Goal: Information Seeking & Learning: Check status

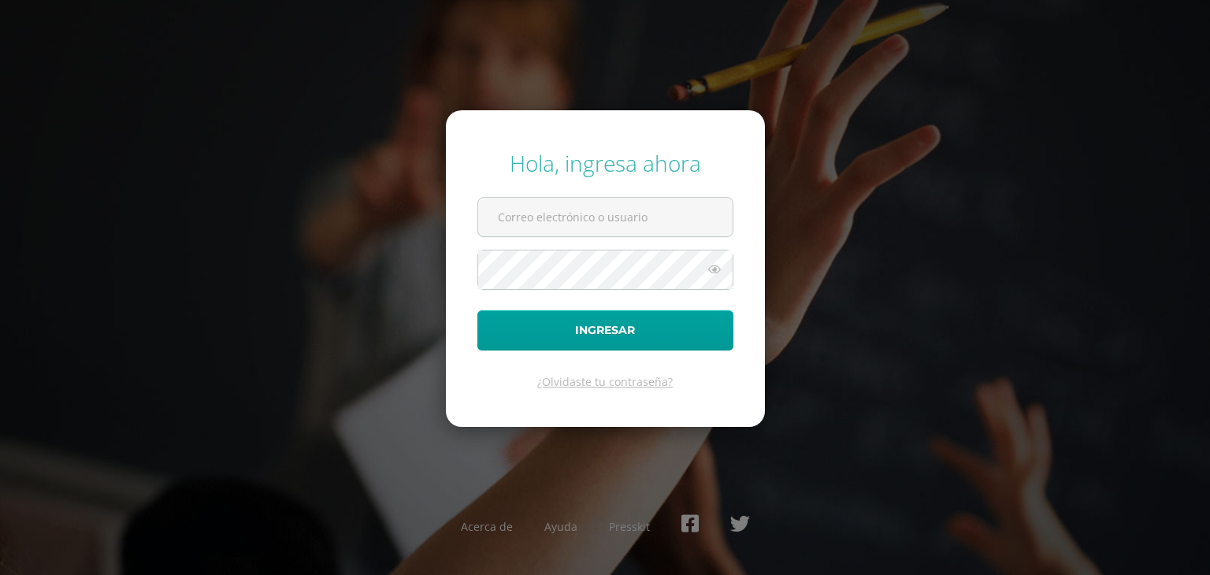
type input "[EMAIL_ADDRESS][DOMAIN_NAME]"
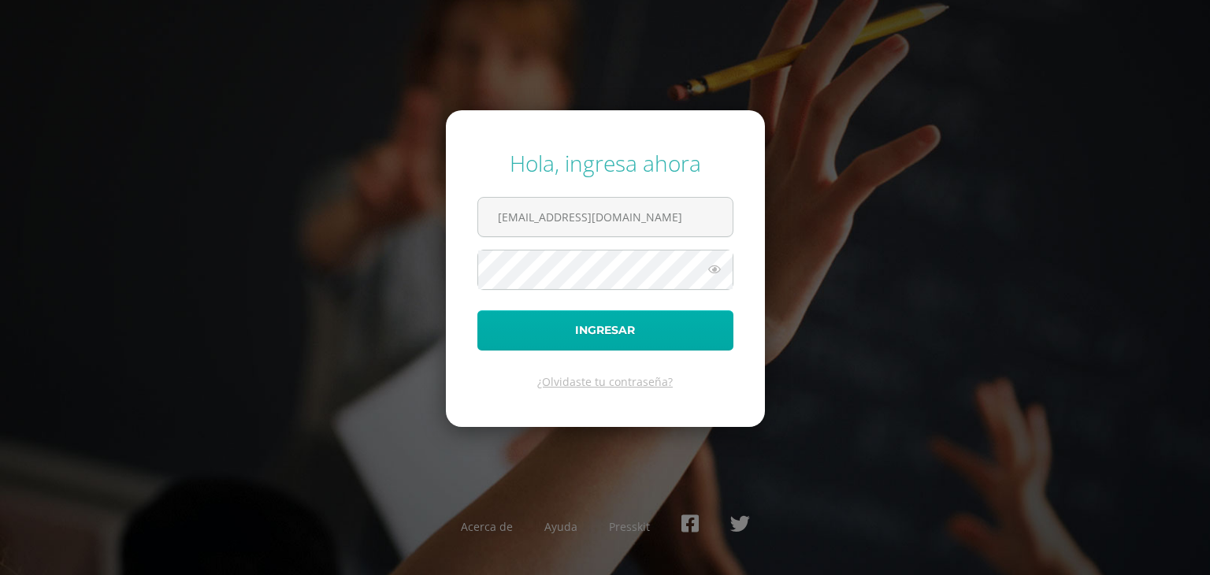
click at [596, 334] on button "Ingresar" at bounding box center [605, 330] width 256 height 40
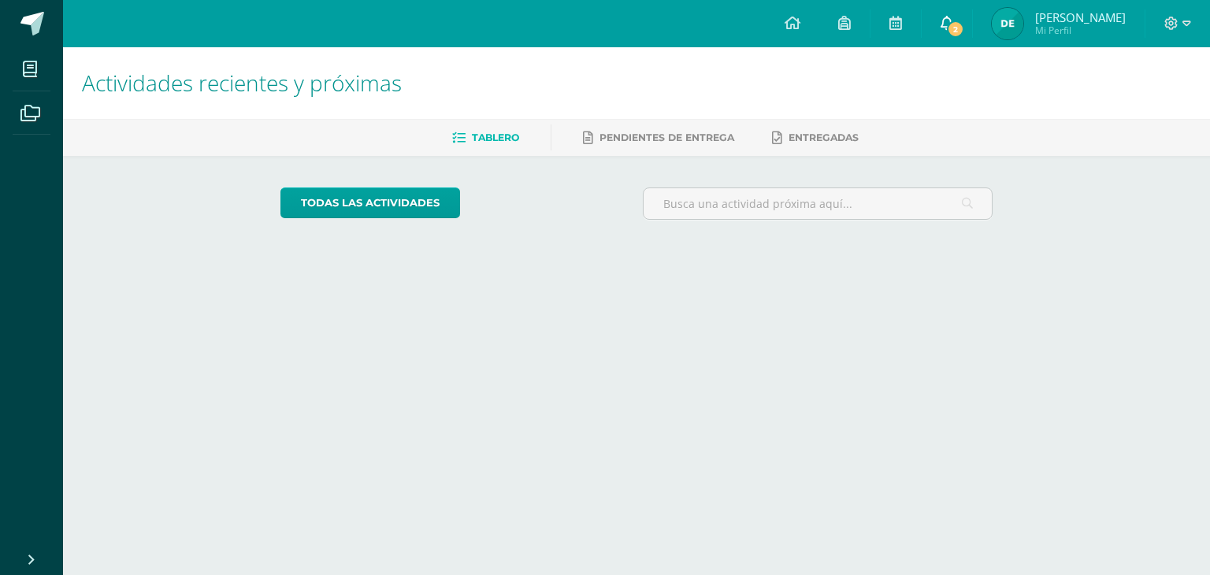
click at [971, 32] on link "2" at bounding box center [947, 23] width 50 height 47
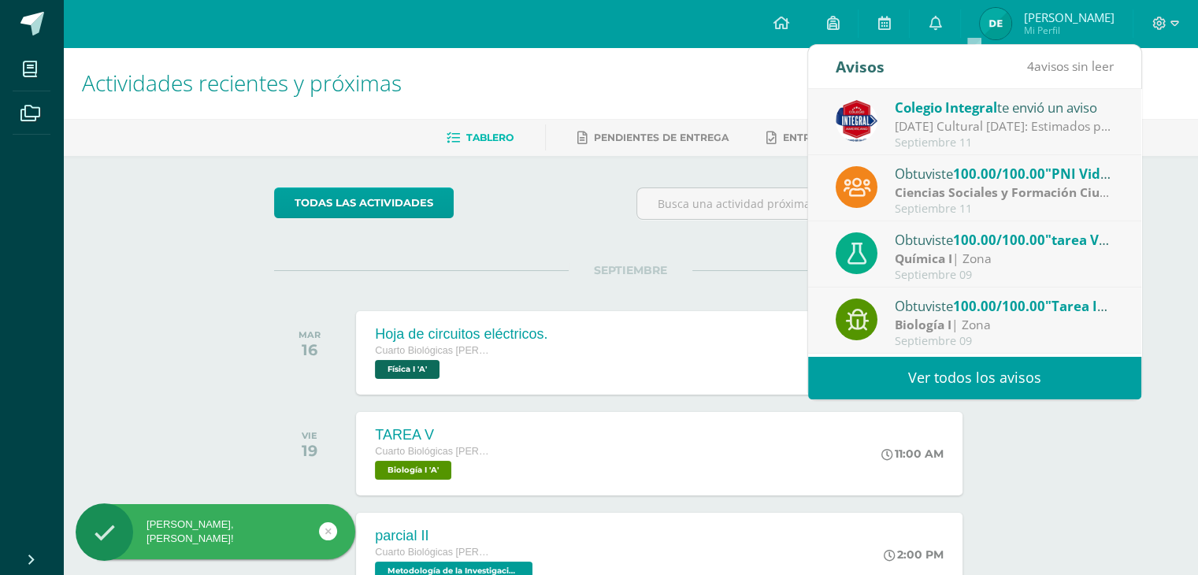
scroll to position [262, 0]
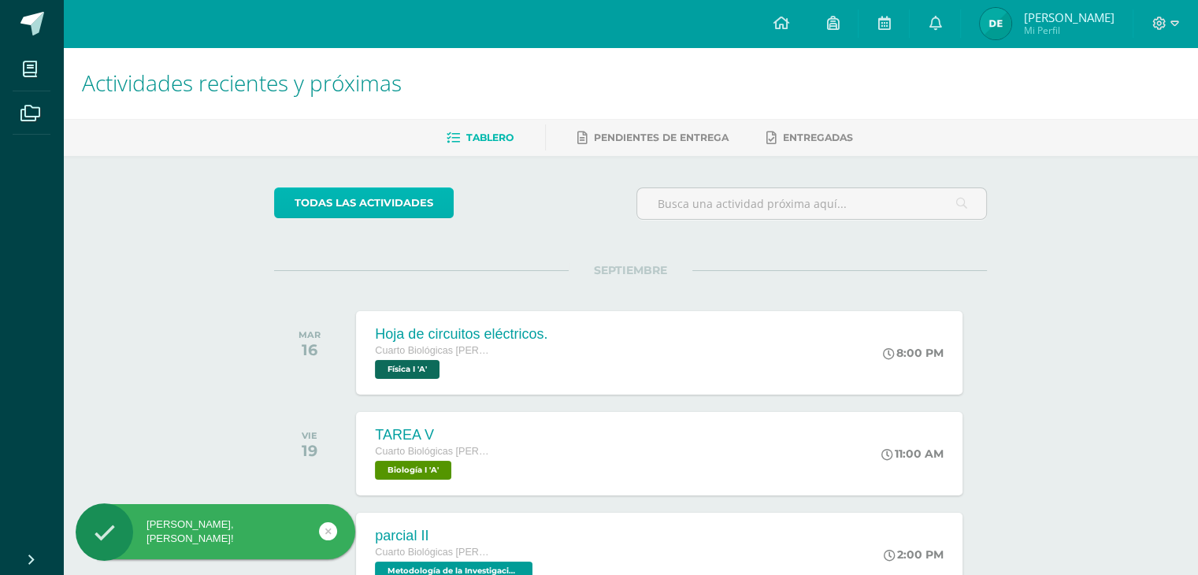
click at [420, 213] on link "todas las Actividades" at bounding box center [364, 203] width 180 height 31
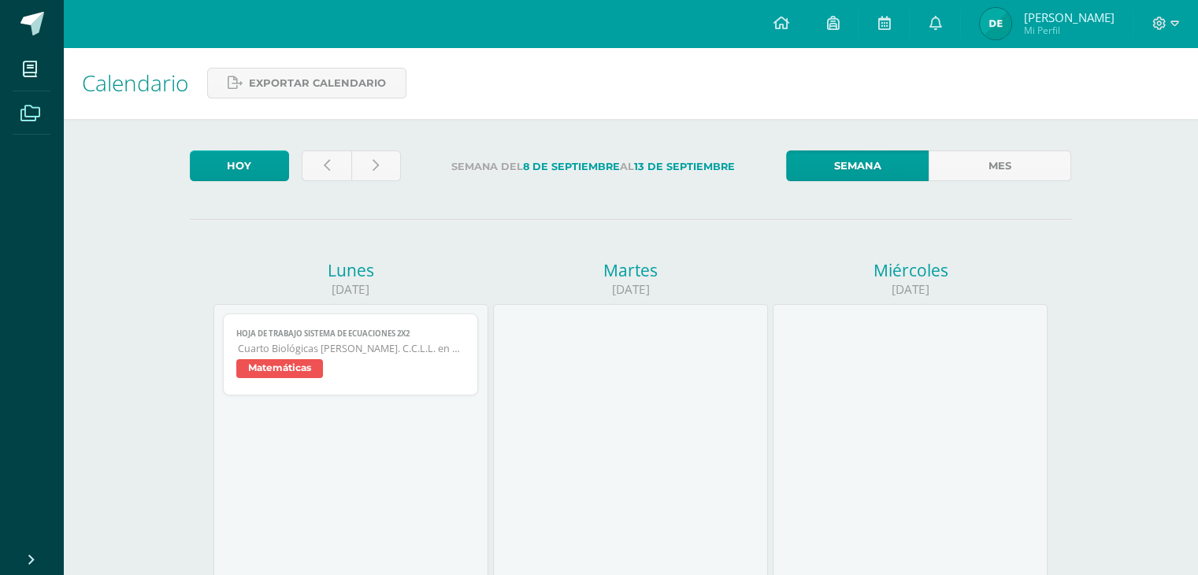
click at [32, 101] on span at bounding box center [30, 112] width 35 height 35
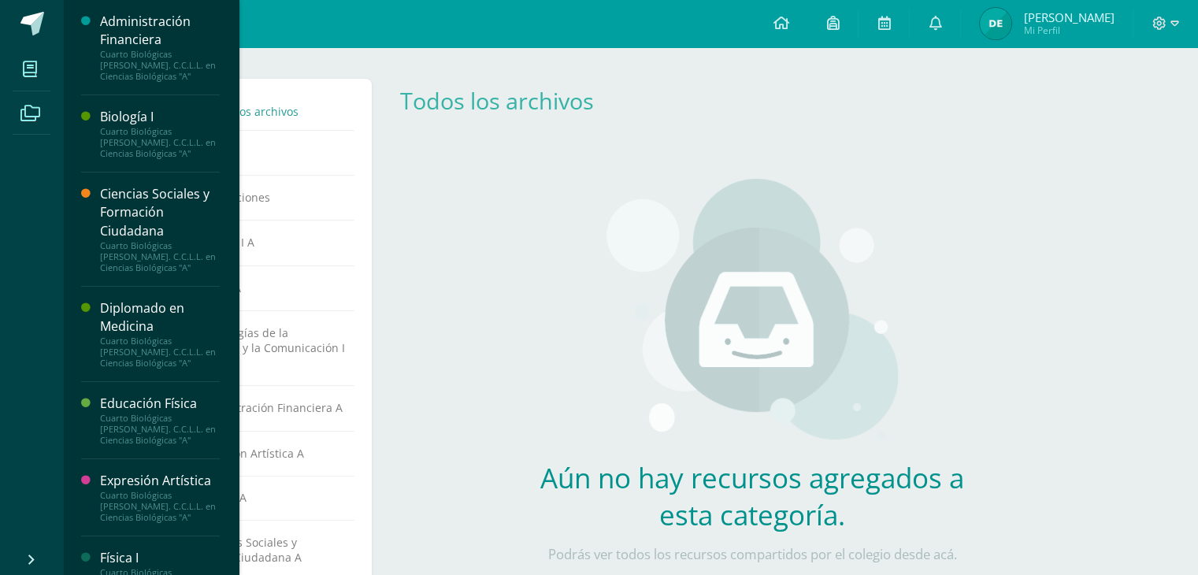
click at [14, 76] on span at bounding box center [30, 68] width 35 height 35
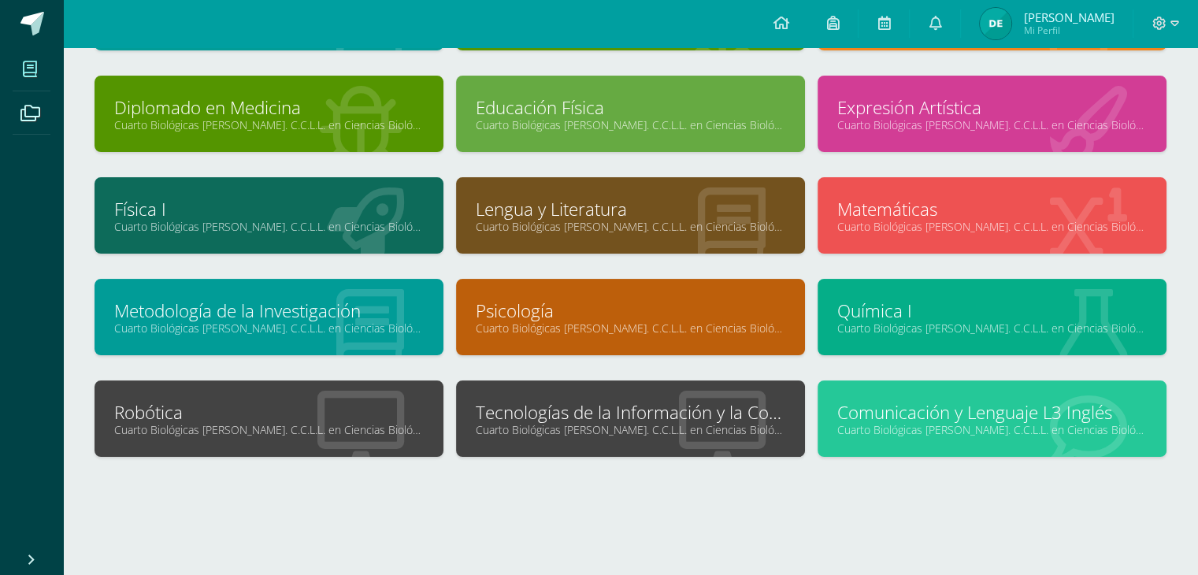
scroll to position [182, 0]
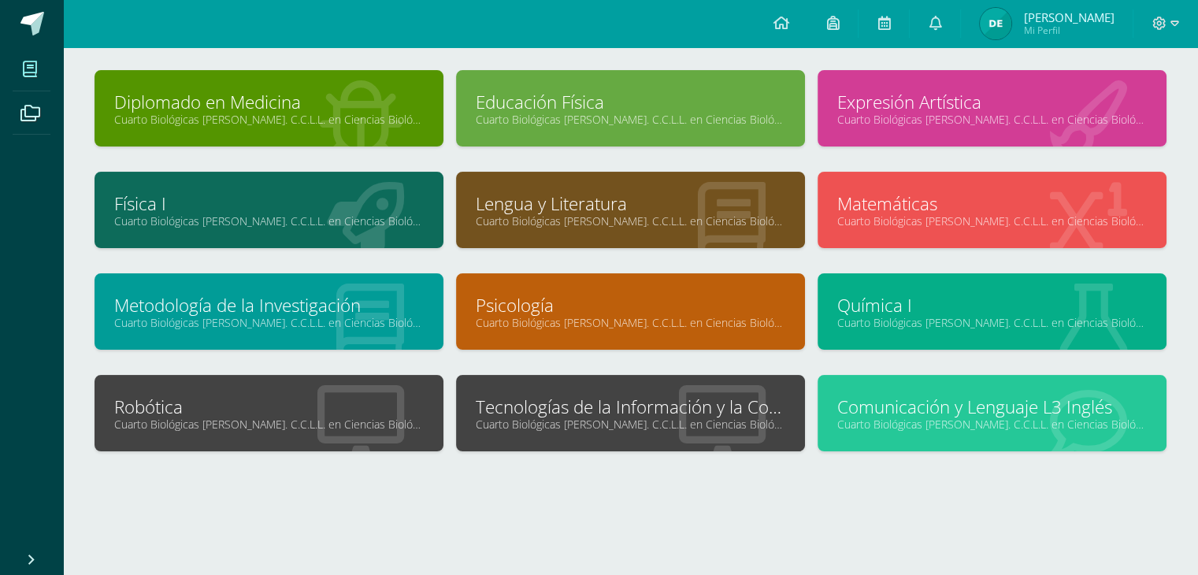
click at [600, 425] on link "Cuarto Biológicas Bach. C.C.L.L. en Ciencias Biológicas "A"" at bounding box center [631, 424] width 310 height 15
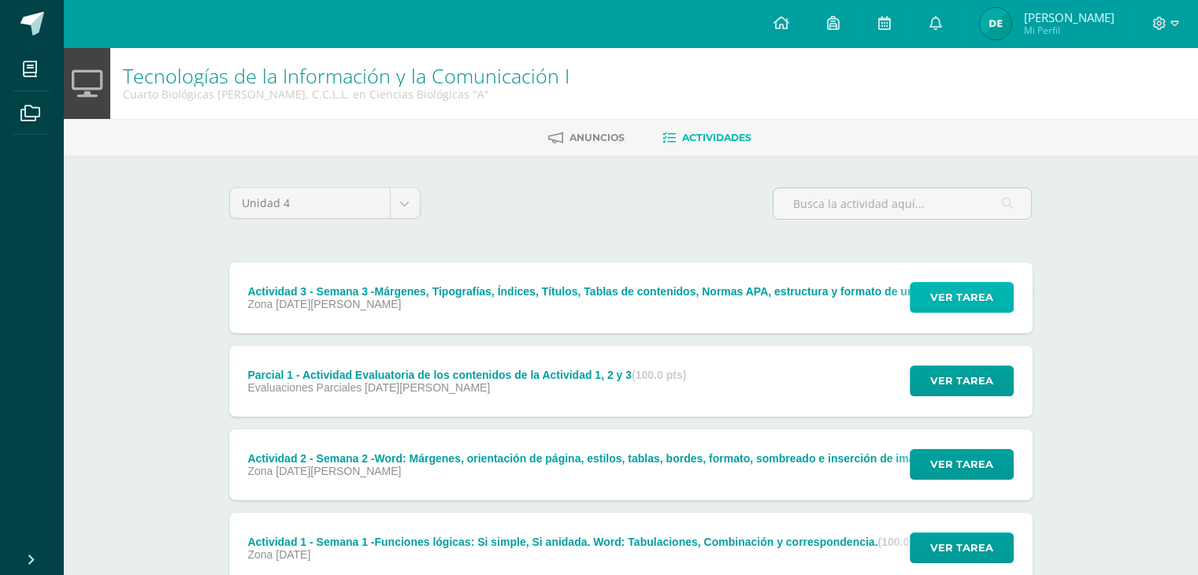
click at [927, 299] on button "Ver tarea" at bounding box center [962, 297] width 104 height 31
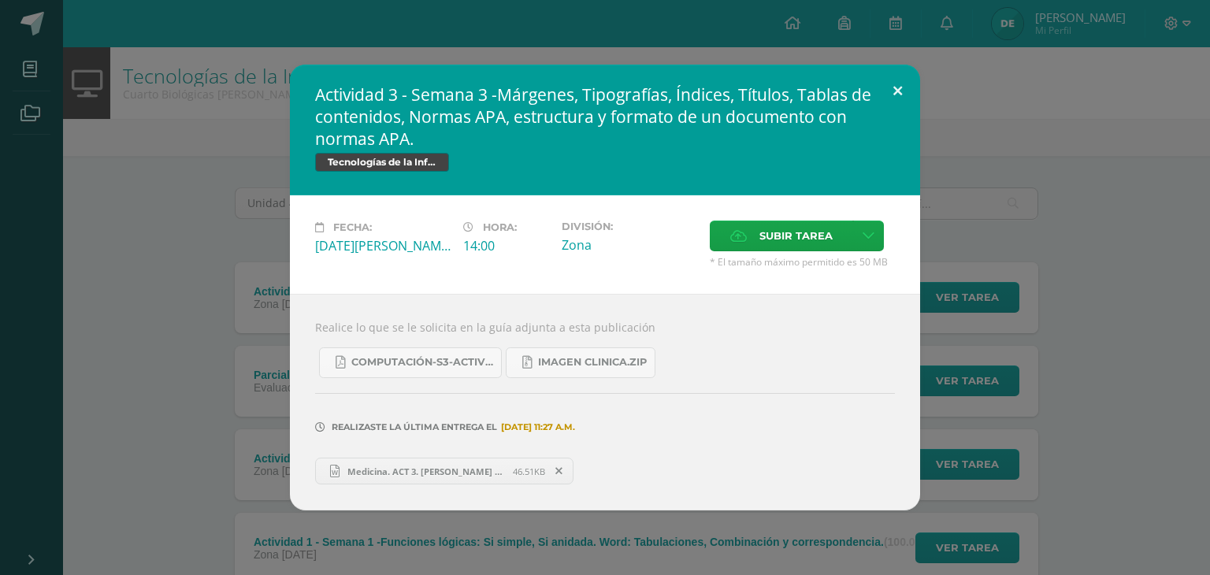
click at [890, 83] on button at bounding box center [897, 92] width 45 height 54
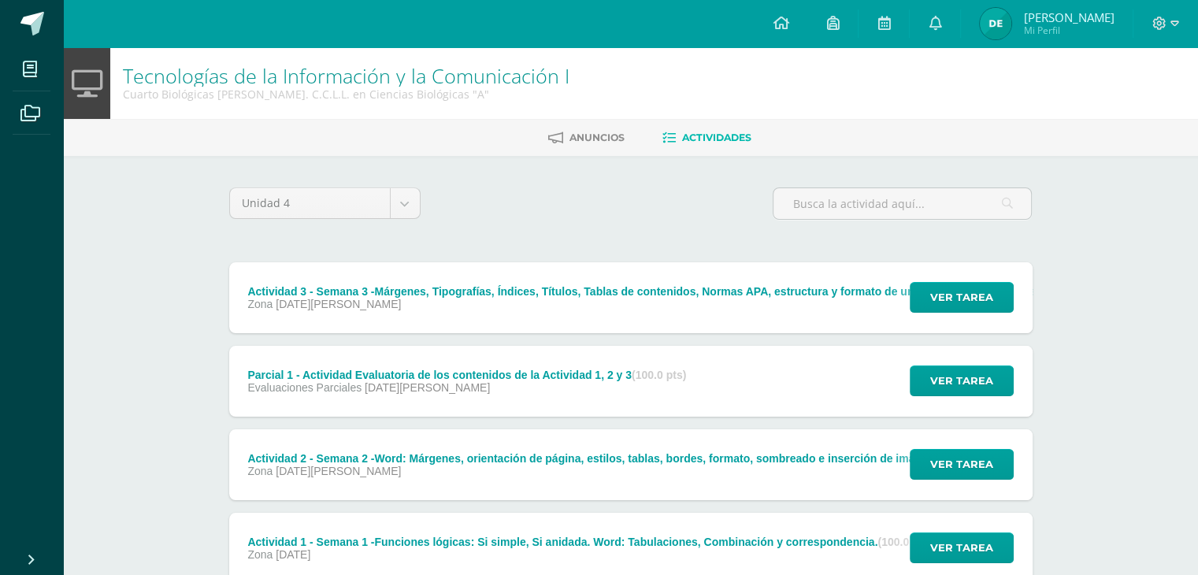
click at [1019, 41] on link "Diana Lucía Mi Perfil" at bounding box center [1047, 23] width 172 height 47
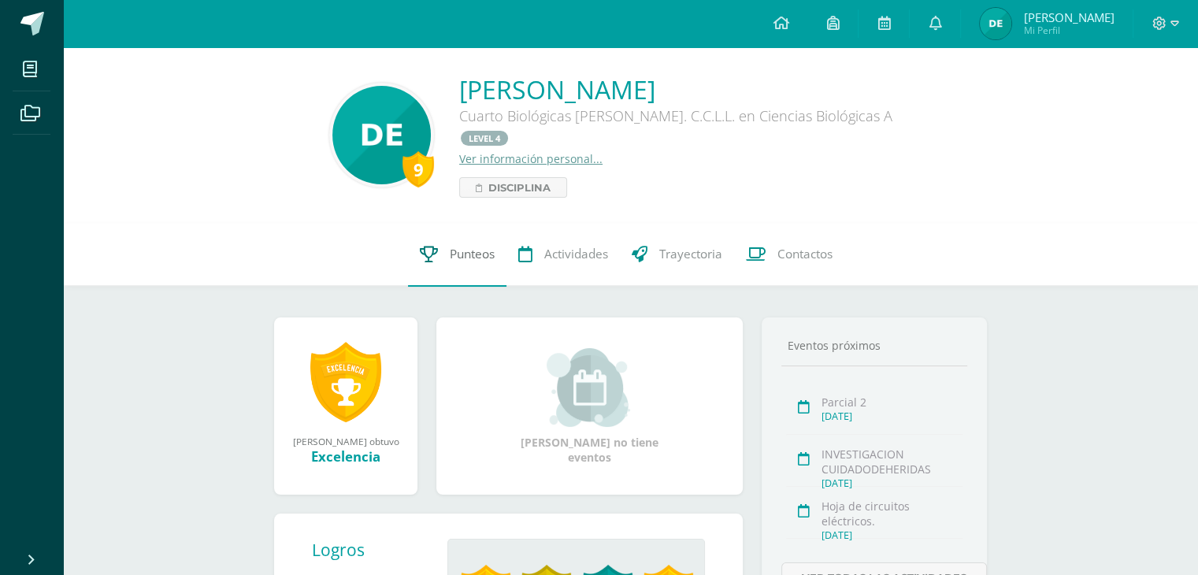
click at [479, 250] on link "Punteos" at bounding box center [457, 254] width 98 height 63
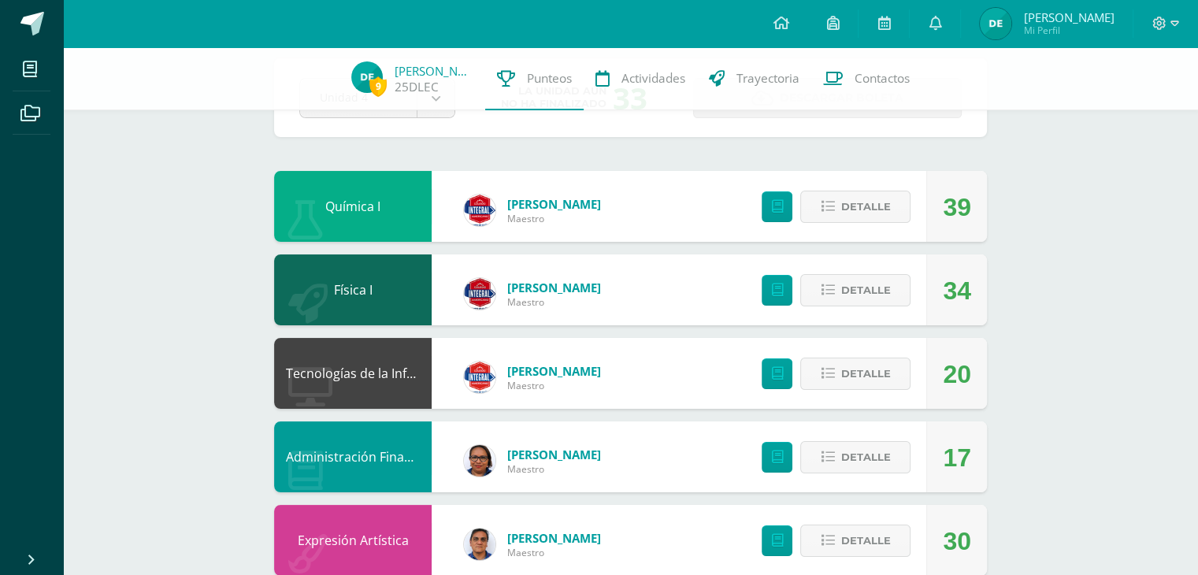
scroll to position [79, 0]
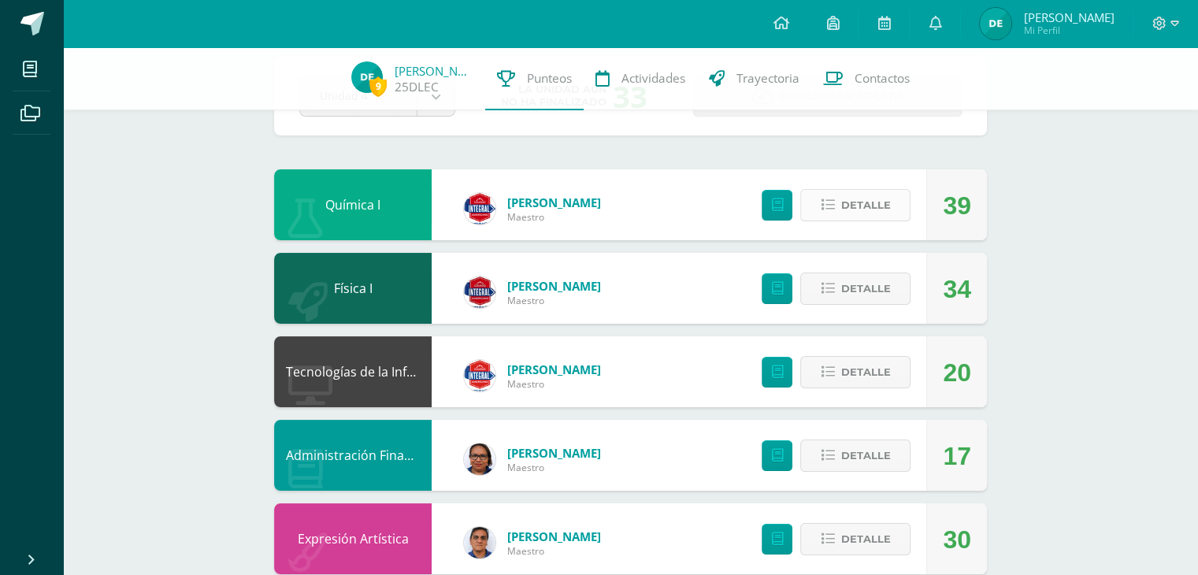
click at [877, 218] on span "Detalle" at bounding box center [866, 205] width 50 height 29
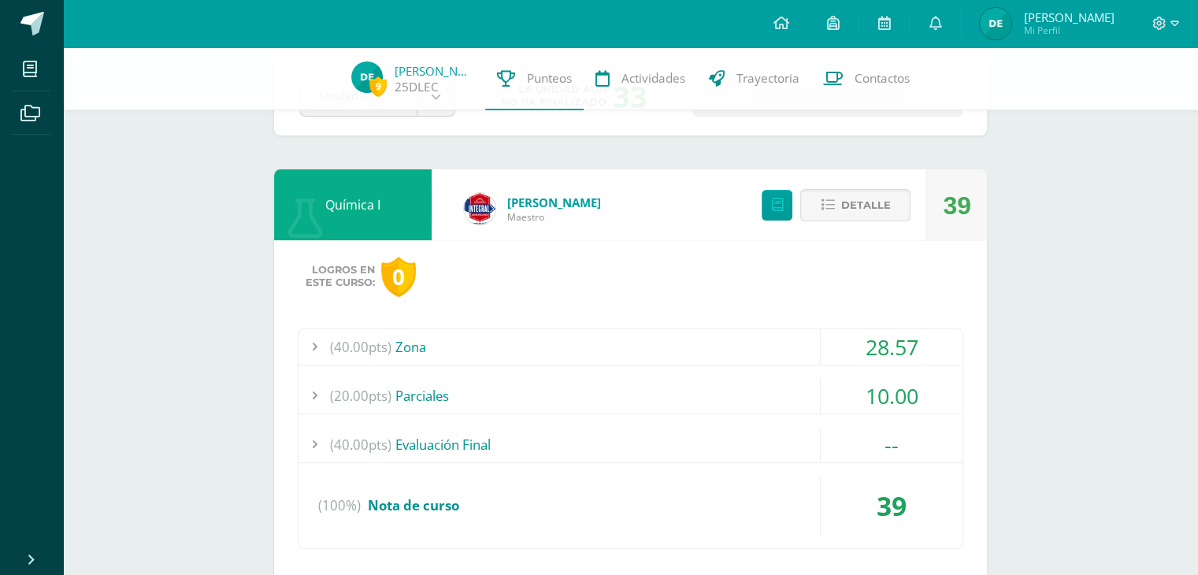
click at [897, 340] on div "28.57" at bounding box center [892, 346] width 142 height 35
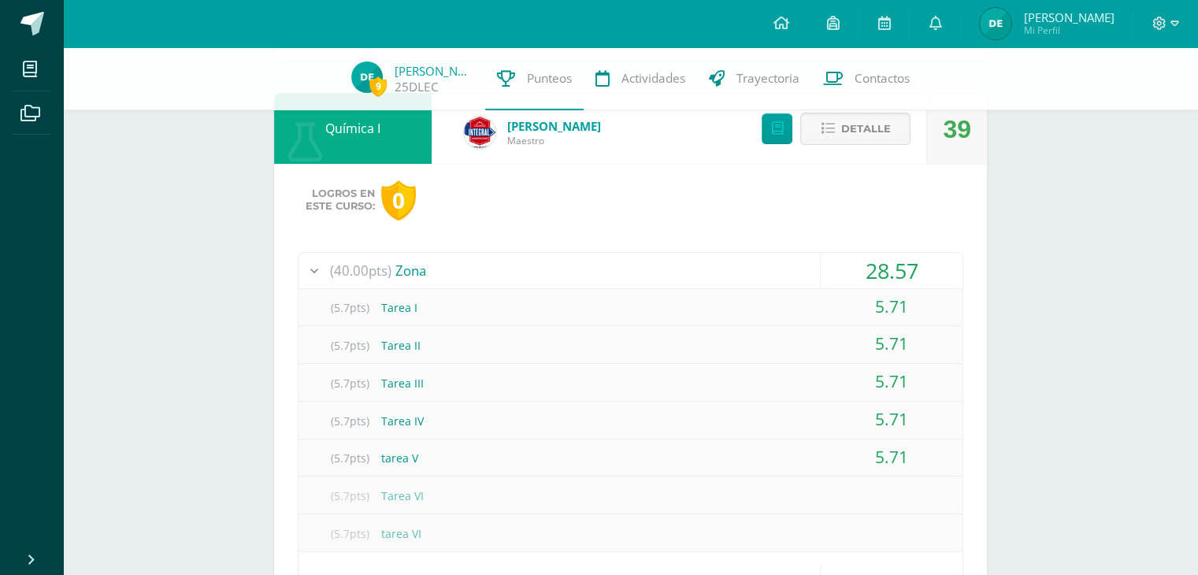
scroll to position [158, 0]
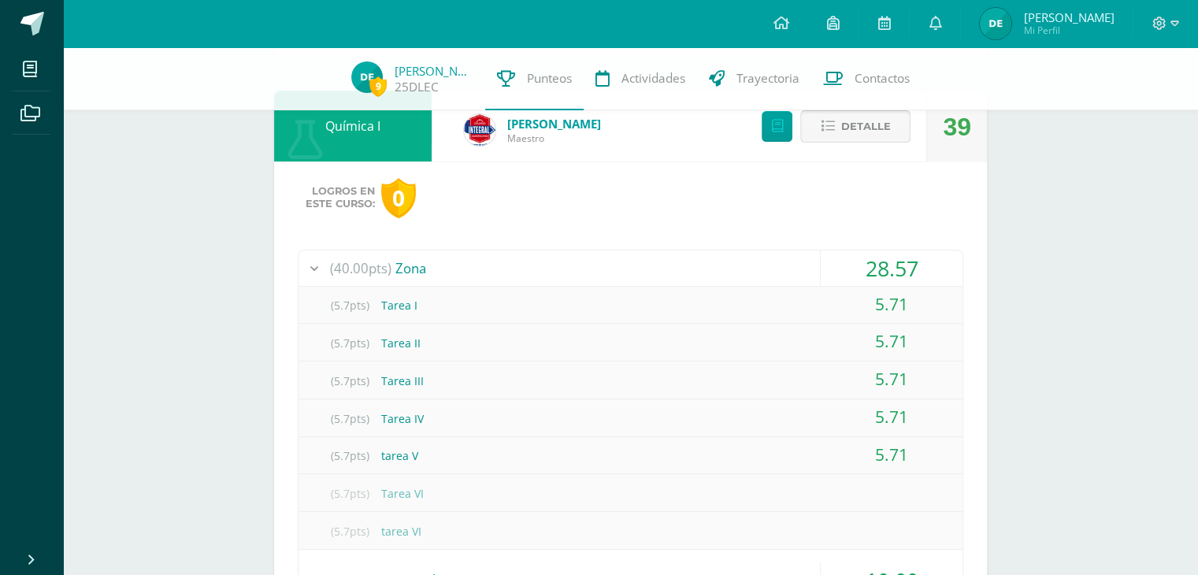
click at [856, 136] on span "Detalle" at bounding box center [866, 126] width 50 height 29
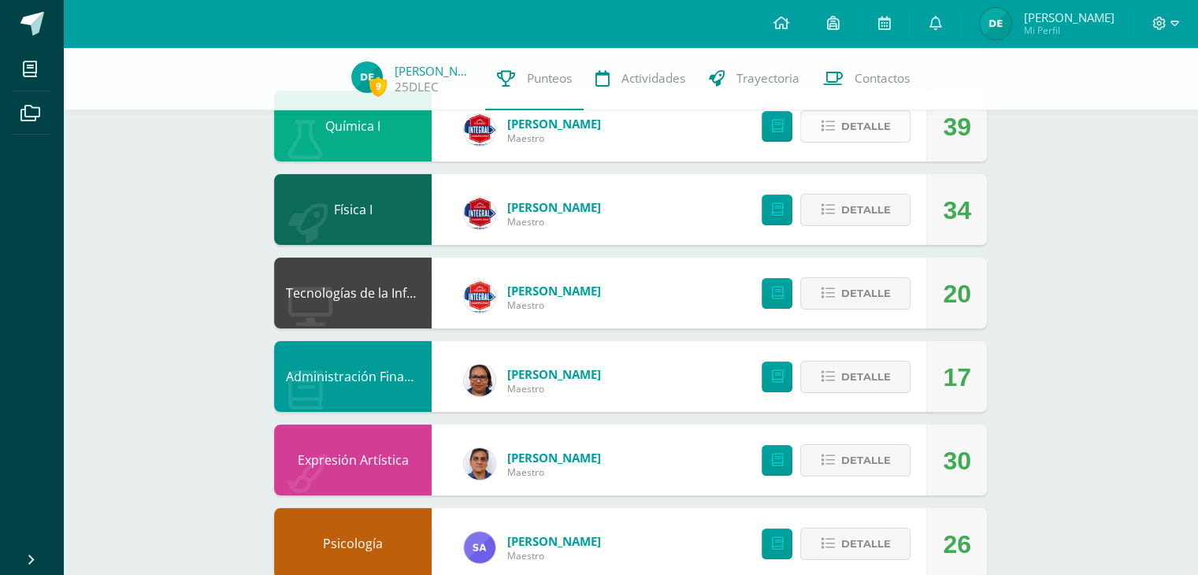
click at [869, 143] on button "Detalle" at bounding box center [855, 126] width 110 height 32
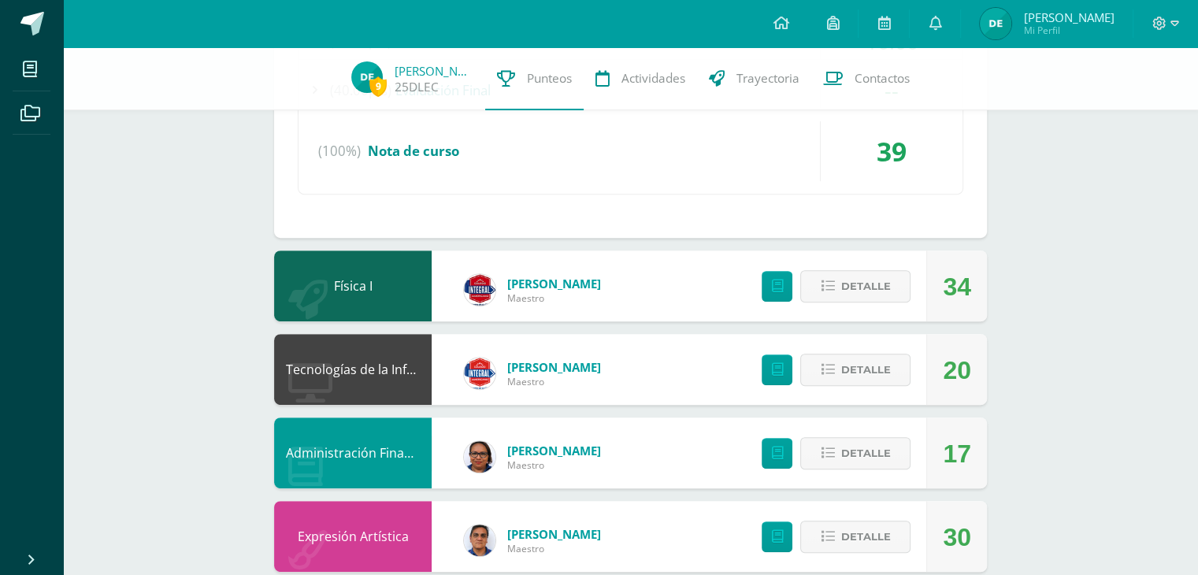
scroll to position [709, 0]
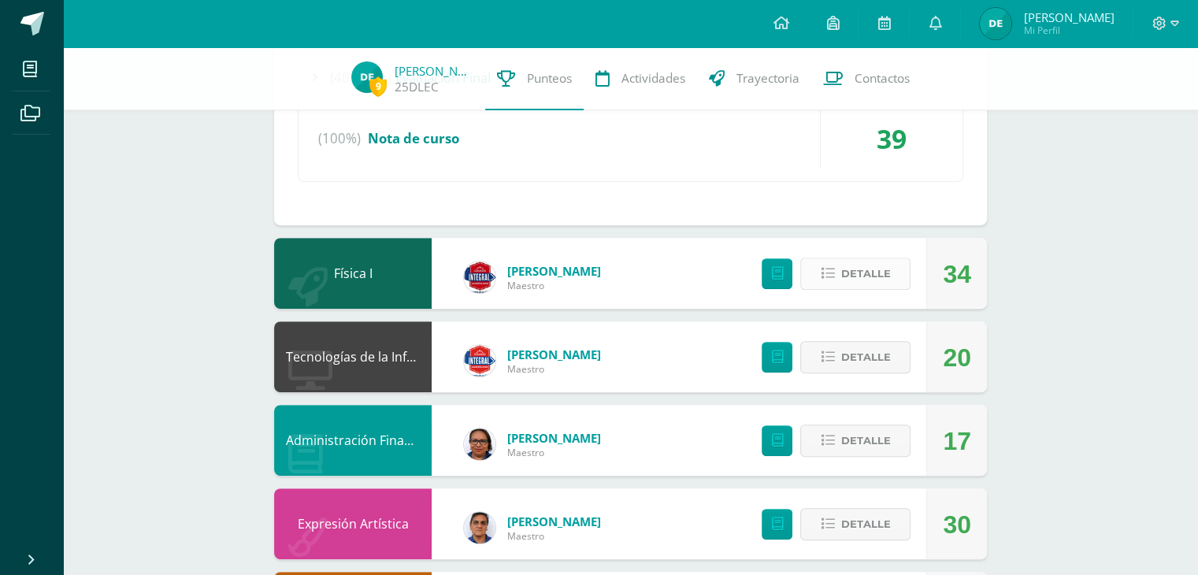
click at [889, 272] on span "Detalle" at bounding box center [866, 273] width 50 height 29
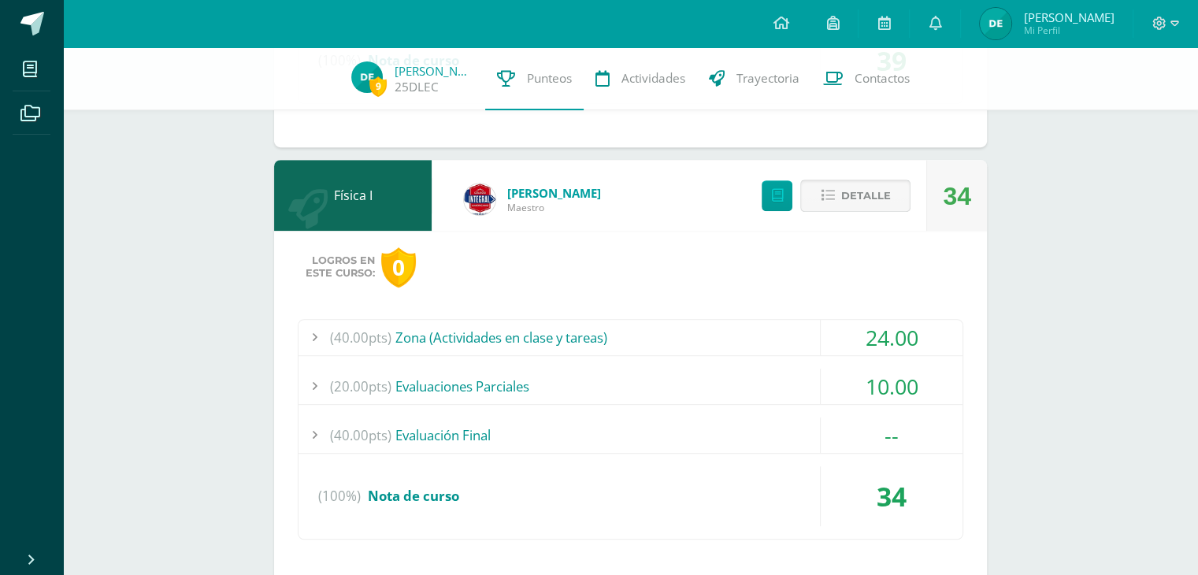
scroll to position [788, 0]
click at [851, 335] on div "24.00" at bounding box center [892, 336] width 142 height 35
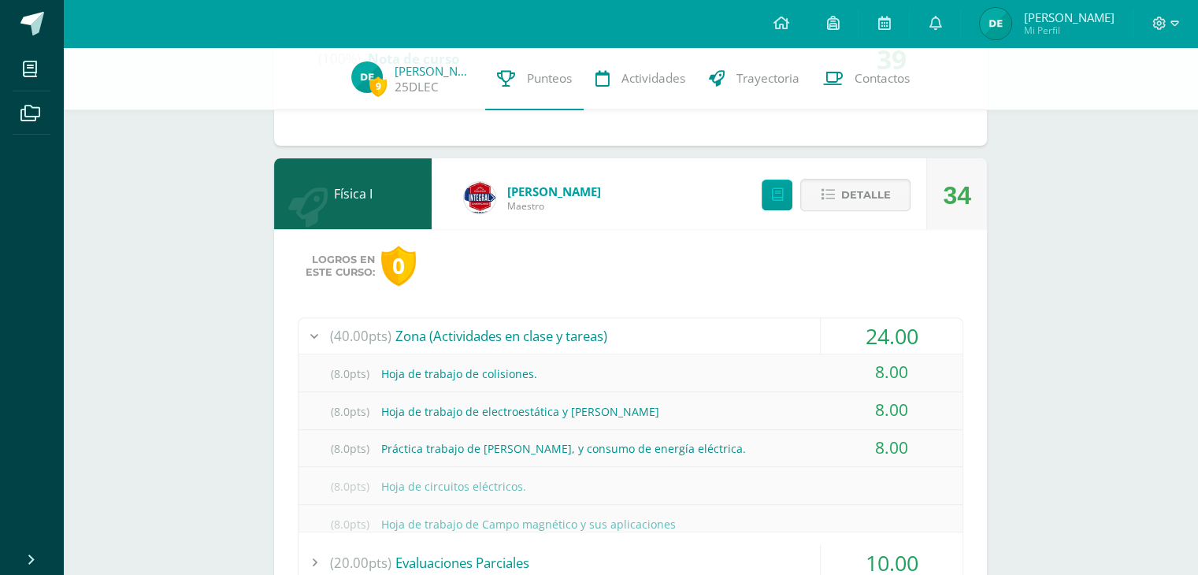
scroll to position [525, 0]
click at [851, 335] on div "24.00" at bounding box center [892, 335] width 142 height 35
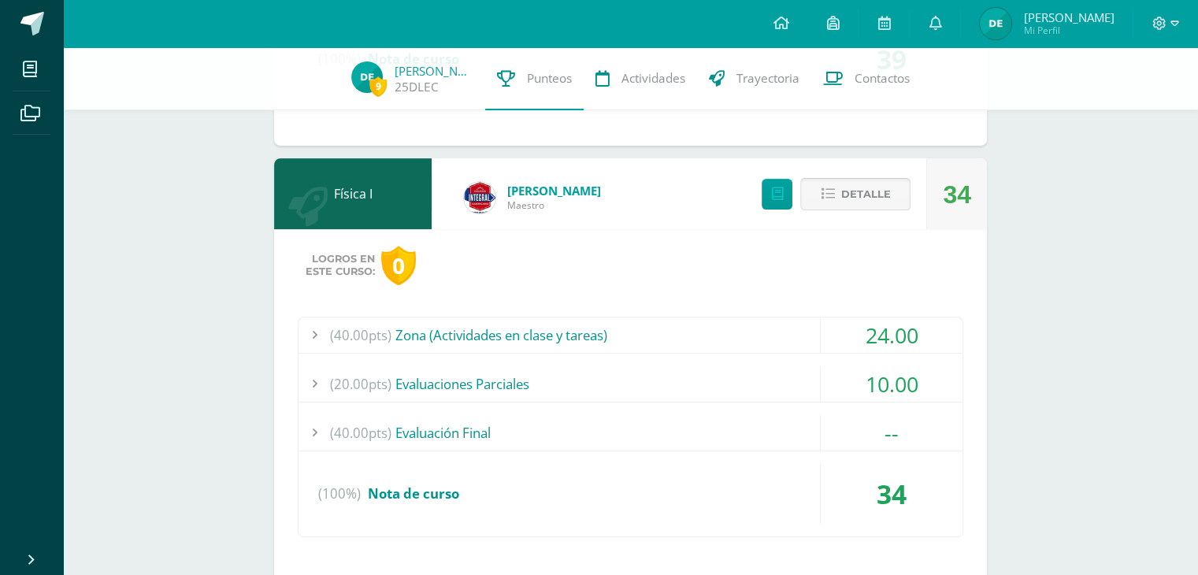
click at [851, 212] on div "Detalle" at bounding box center [832, 193] width 188 height 71
click at [848, 200] on span "Detalle" at bounding box center [866, 194] width 50 height 29
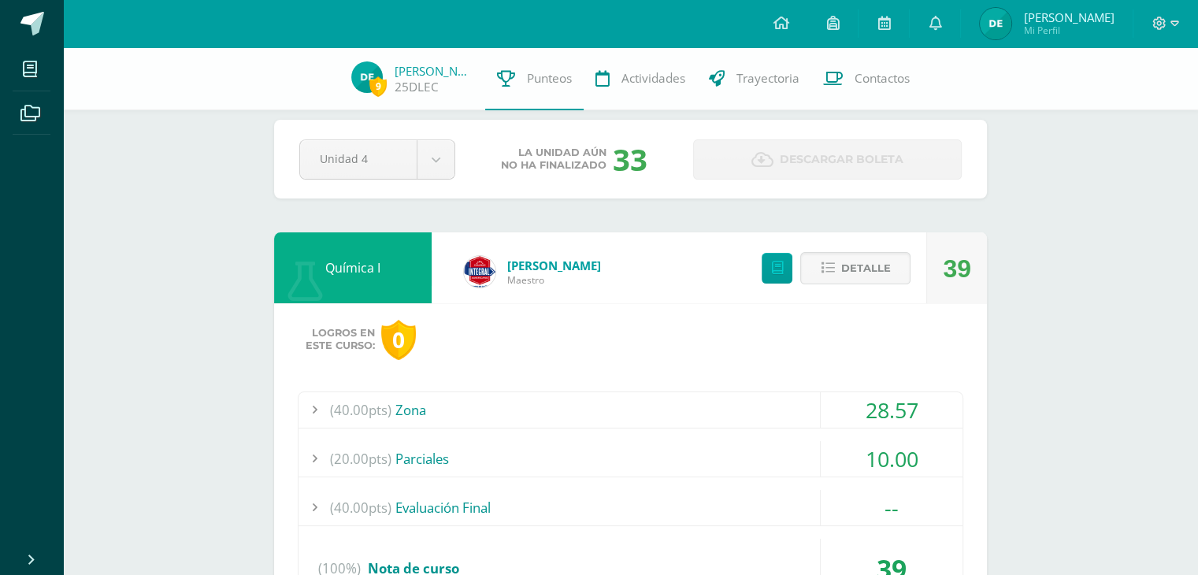
scroll to position [0, 0]
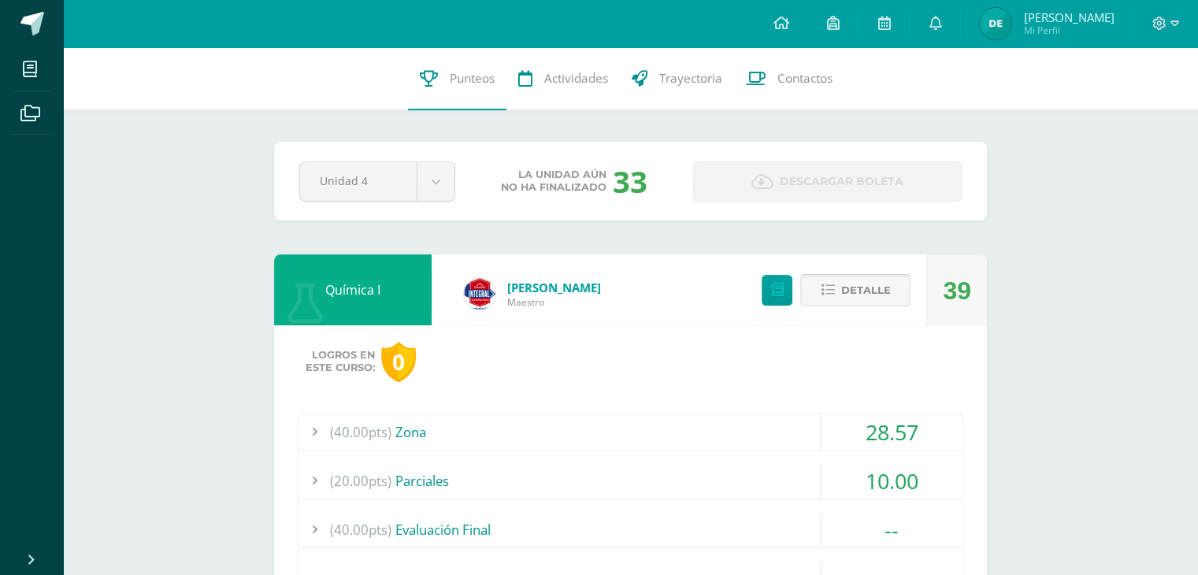
click at [860, 281] on span "Detalle" at bounding box center [866, 290] width 50 height 29
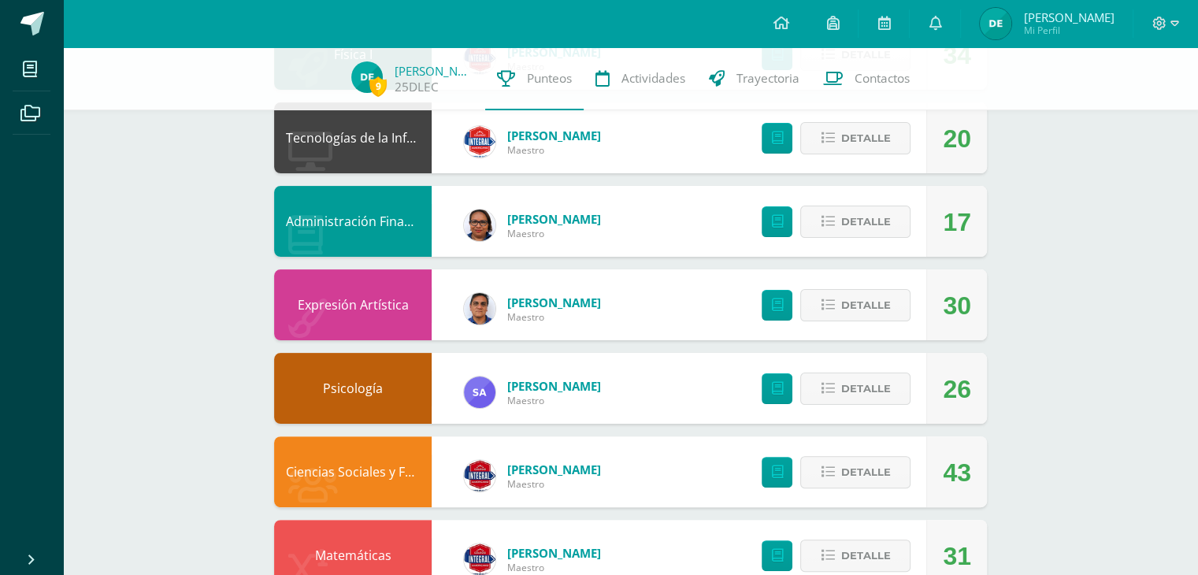
scroll to position [315, 0]
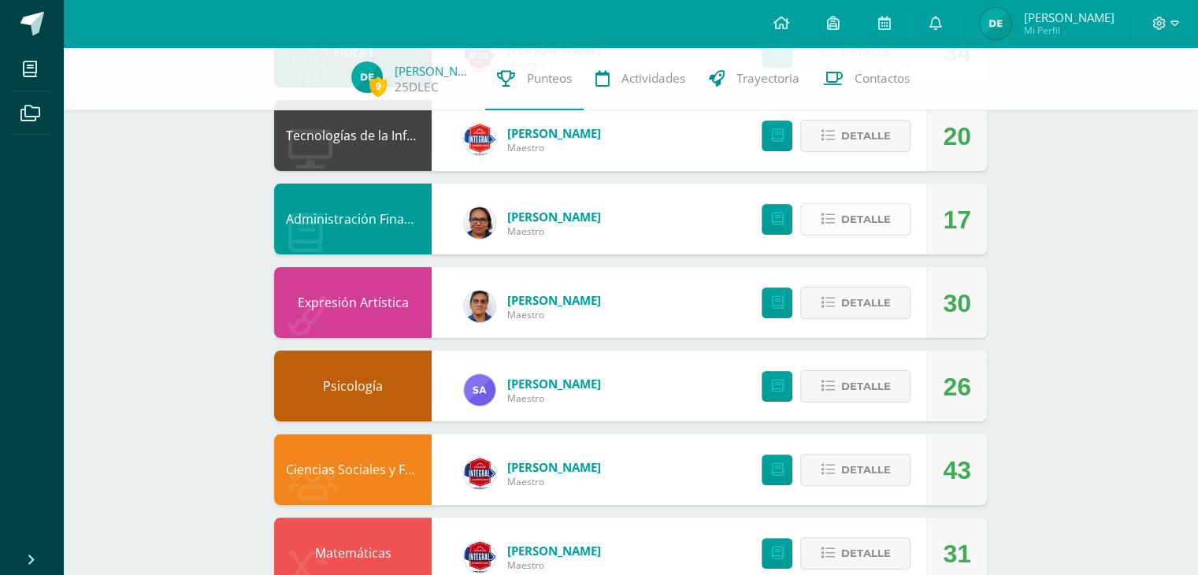
click at [868, 217] on span "Detalle" at bounding box center [866, 219] width 50 height 29
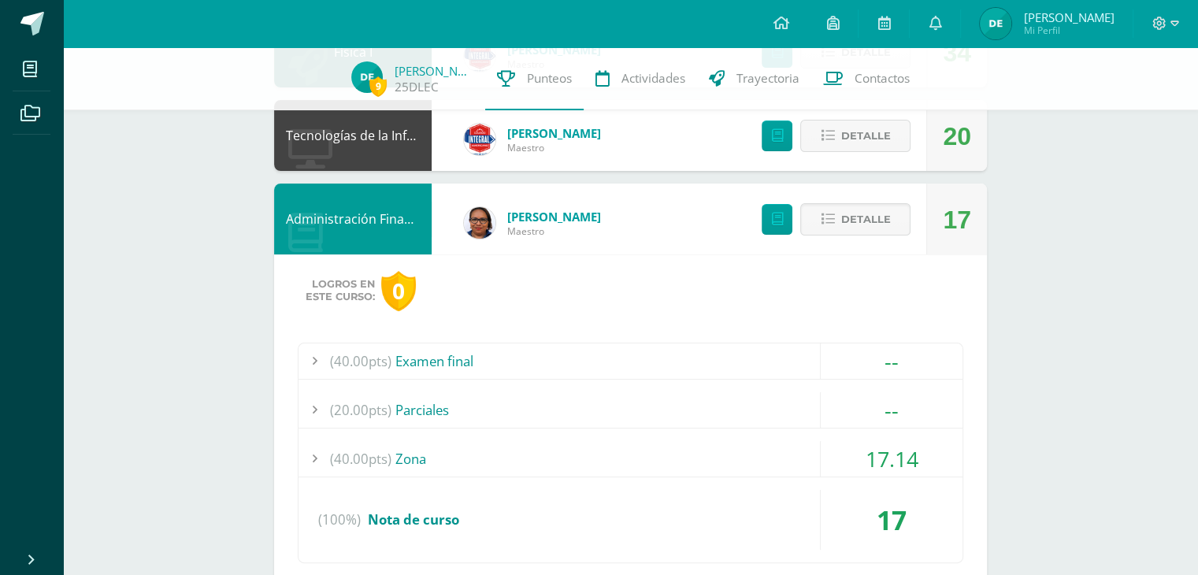
click at [832, 463] on div "17.14" at bounding box center [892, 458] width 142 height 35
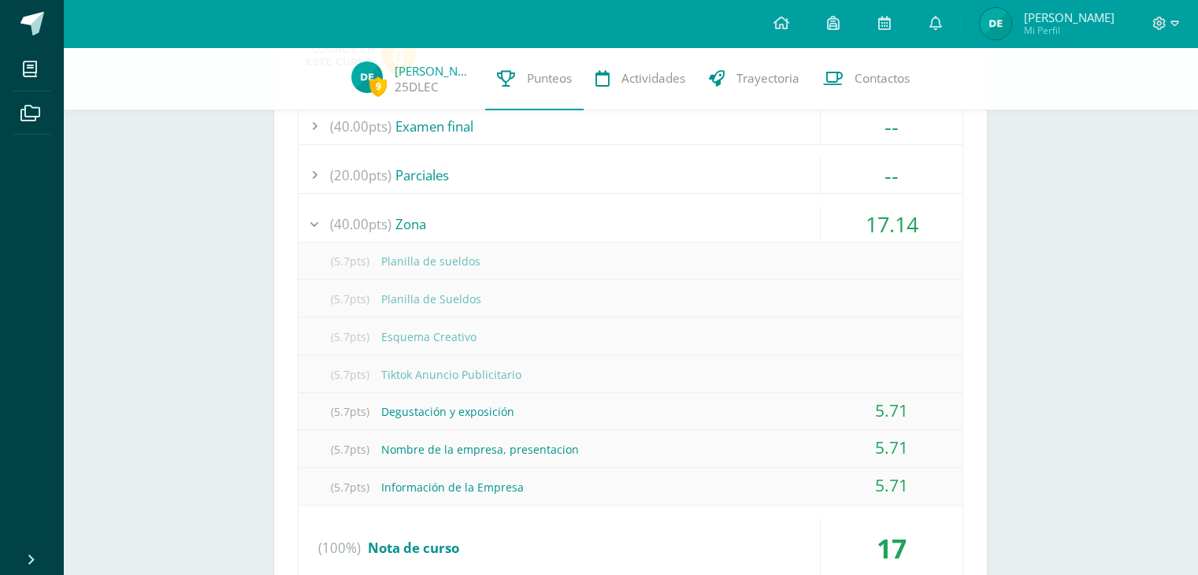
scroll to position [551, 0]
click at [826, 228] on div "17.14" at bounding box center [892, 222] width 142 height 35
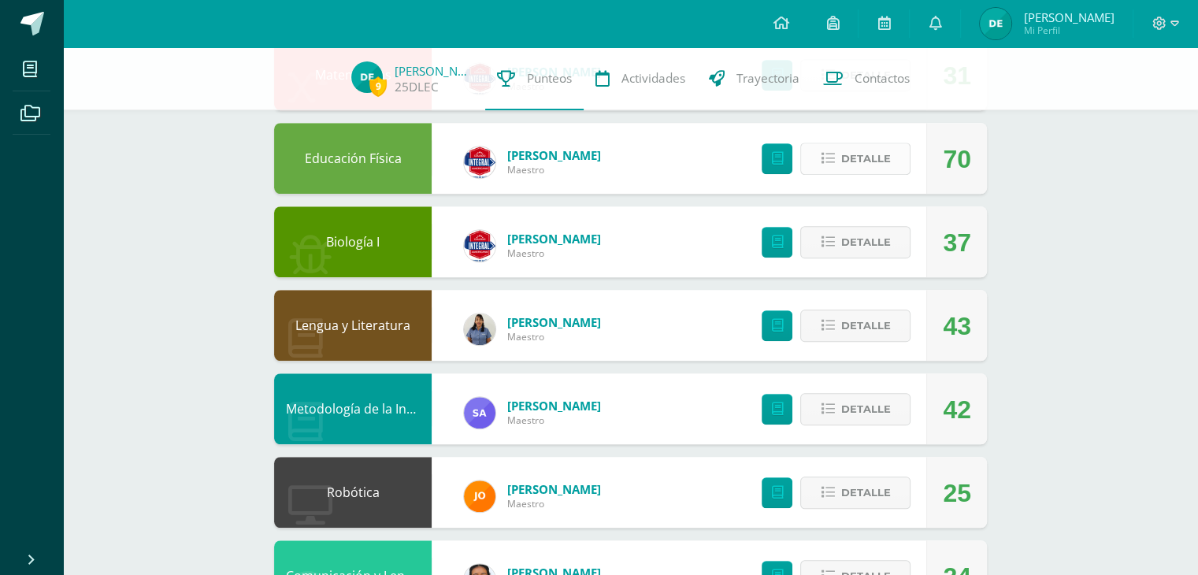
scroll to position [1103, 0]
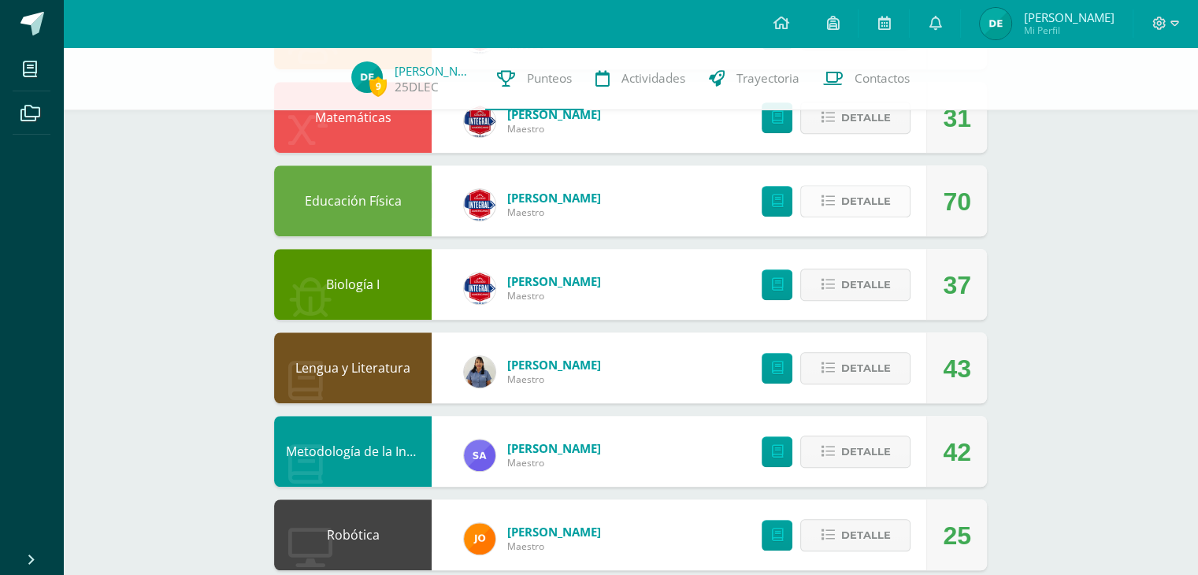
click at [867, 215] on span "Detalle" at bounding box center [866, 201] width 50 height 29
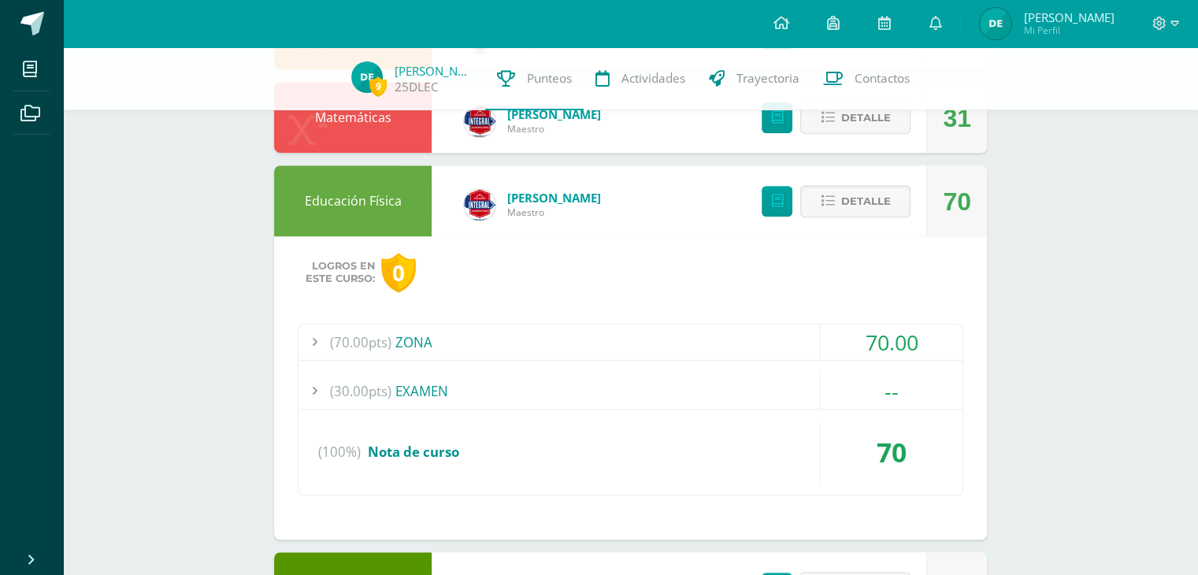
click at [777, 338] on div "(70.00pts) ZONA" at bounding box center [631, 342] width 664 height 35
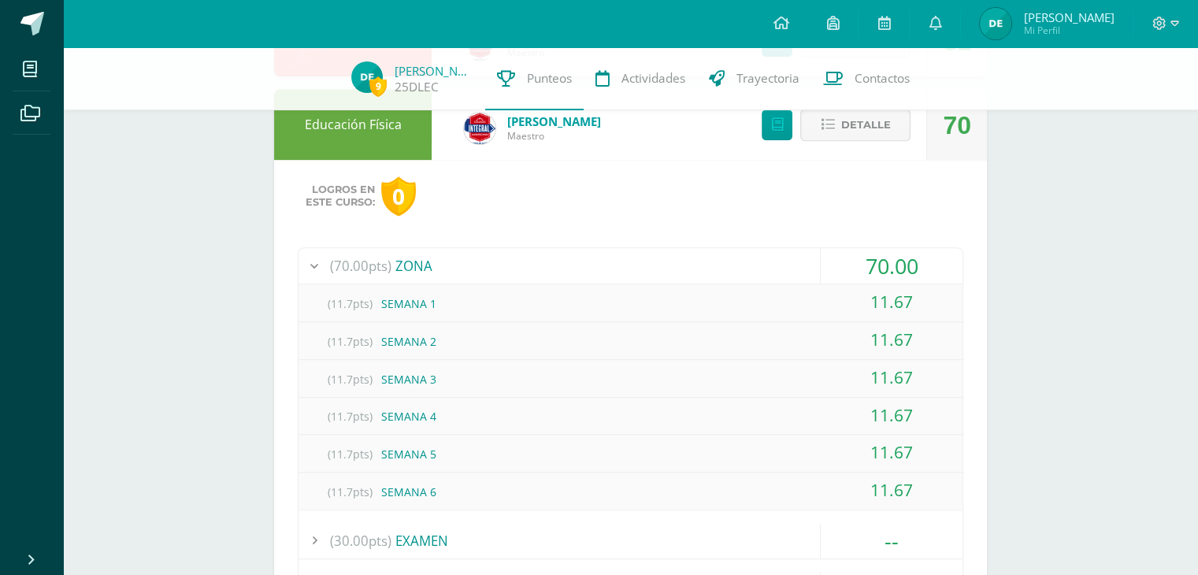
scroll to position [1182, 0]
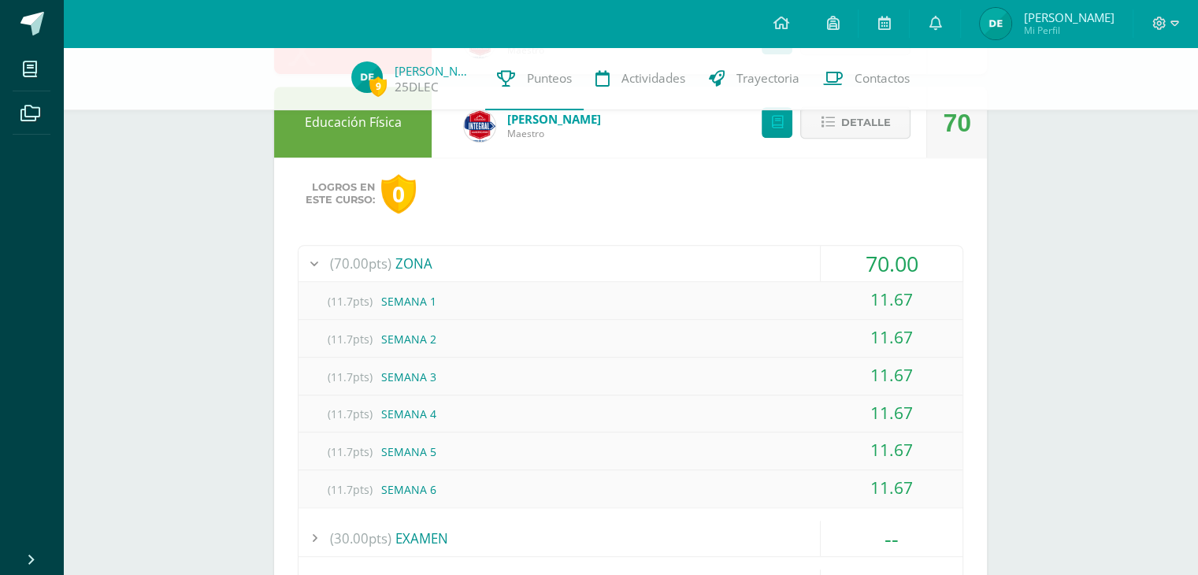
click at [775, 253] on div "(70.00pts) ZONA" at bounding box center [631, 263] width 664 height 35
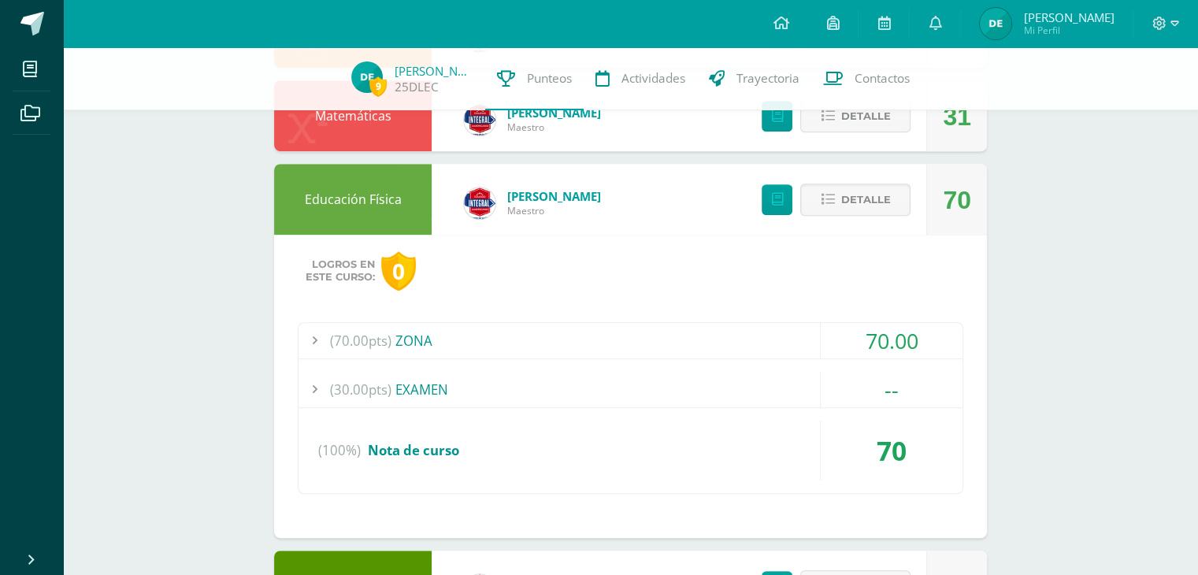
scroll to position [1103, 0]
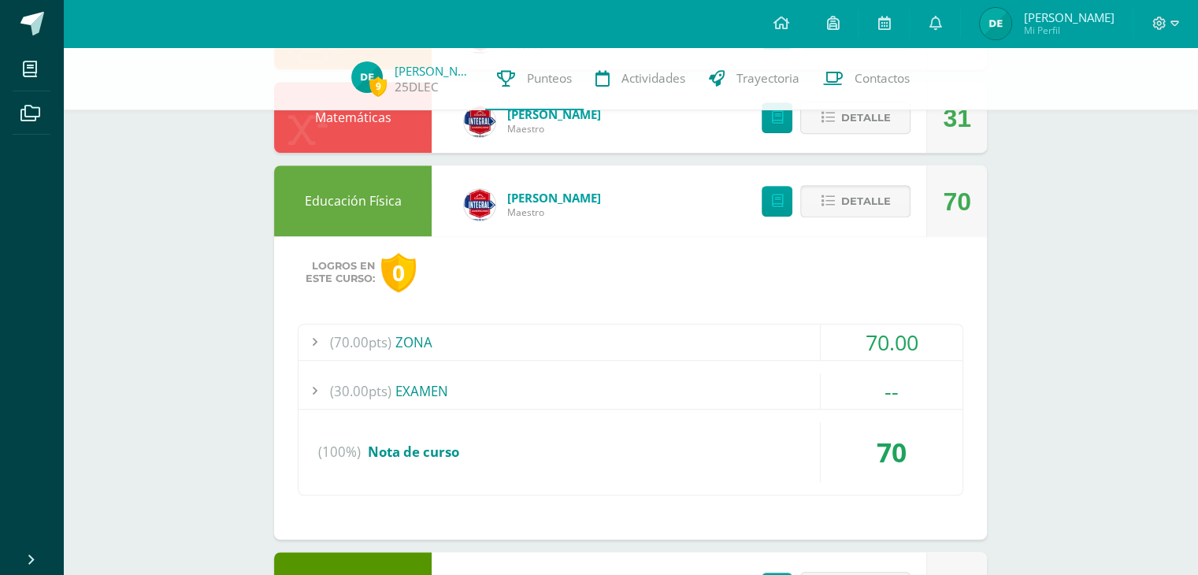
click at [829, 211] on button "Detalle" at bounding box center [855, 201] width 110 height 32
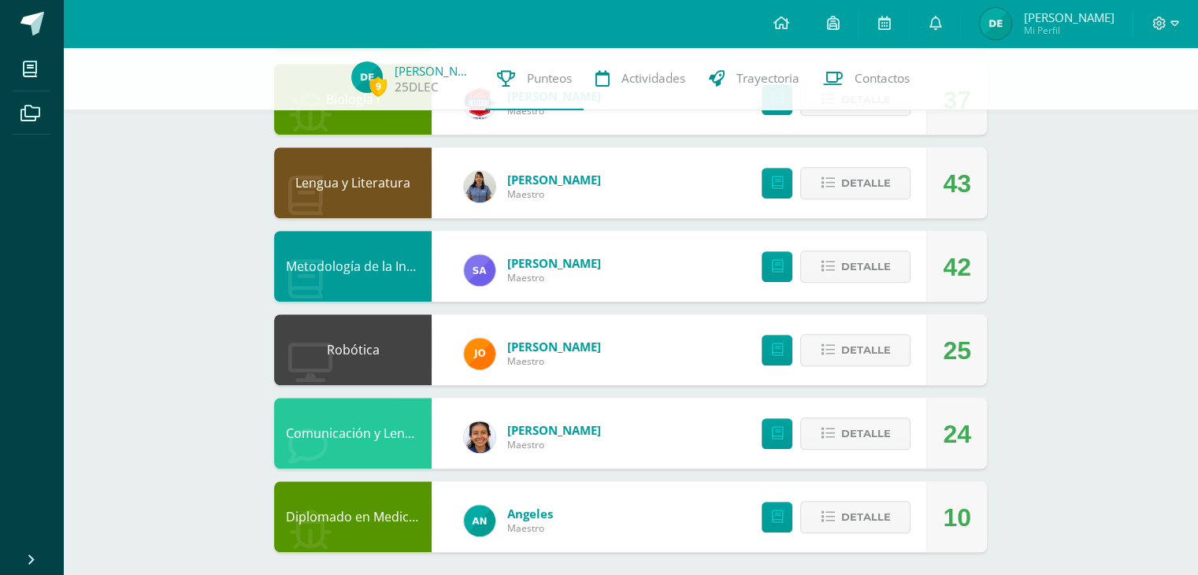
scroll to position [1296, 0]
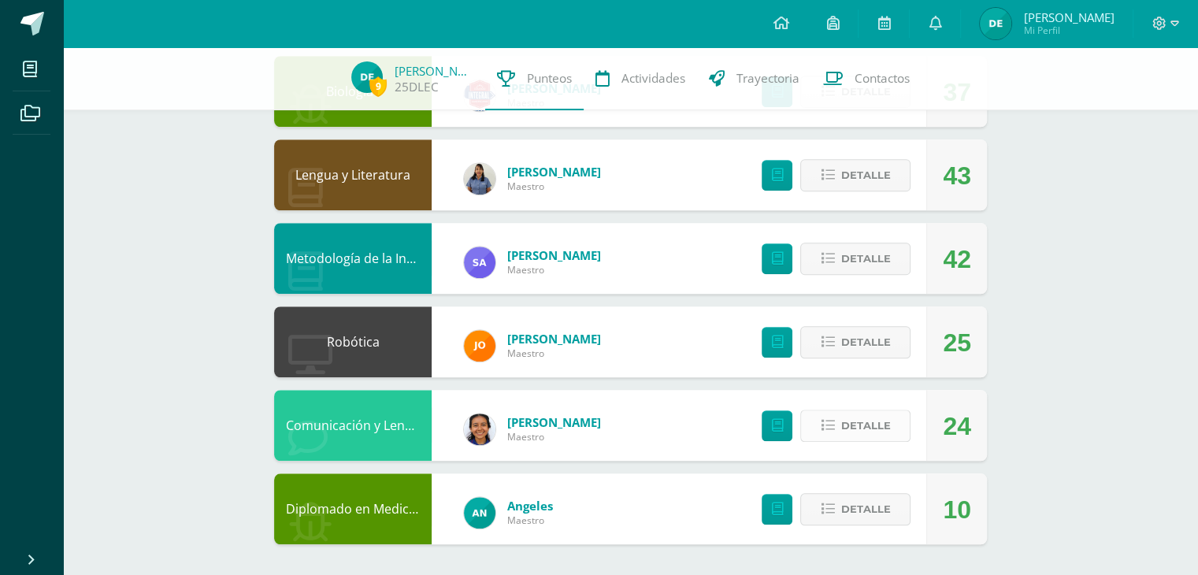
click at [870, 437] on span "Detalle" at bounding box center [866, 425] width 50 height 29
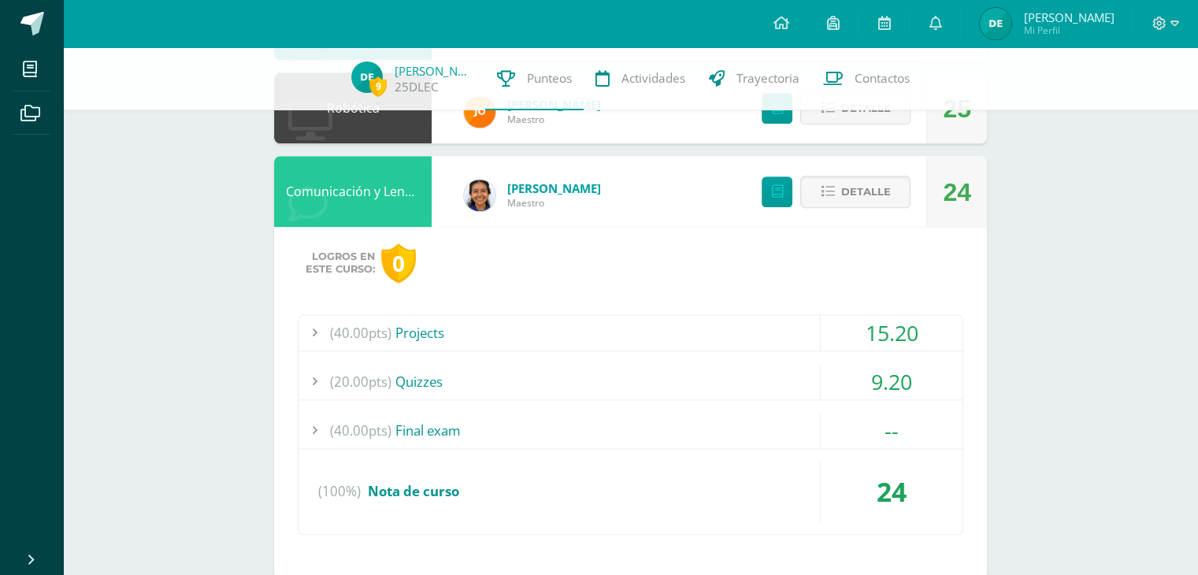
scroll to position [1532, 0]
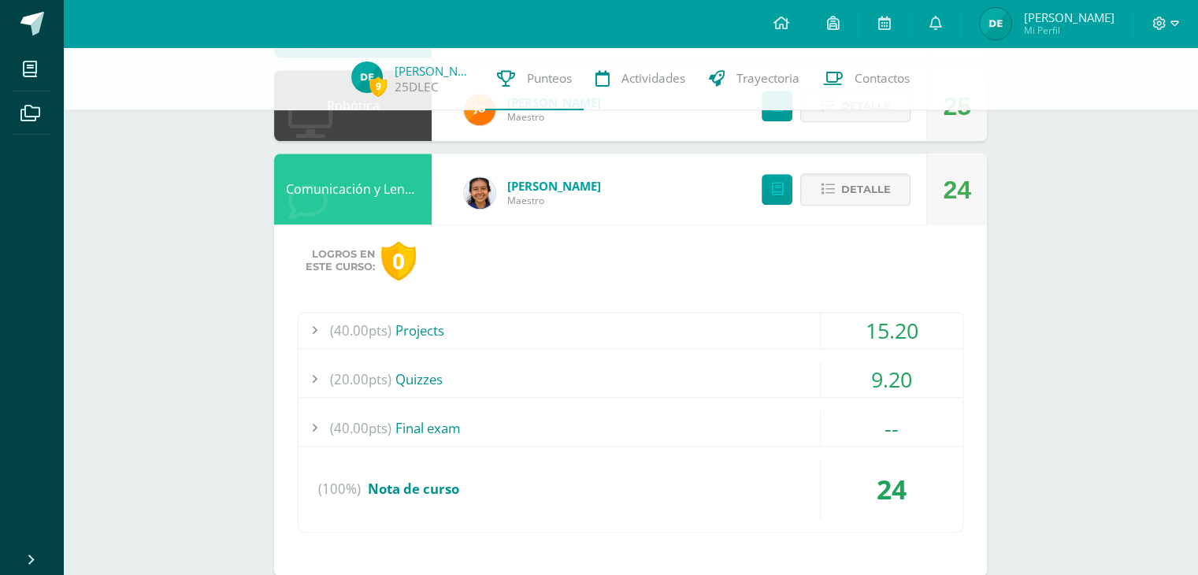
click at [820, 328] on div "15.20" at bounding box center [891, 330] width 143 height 35
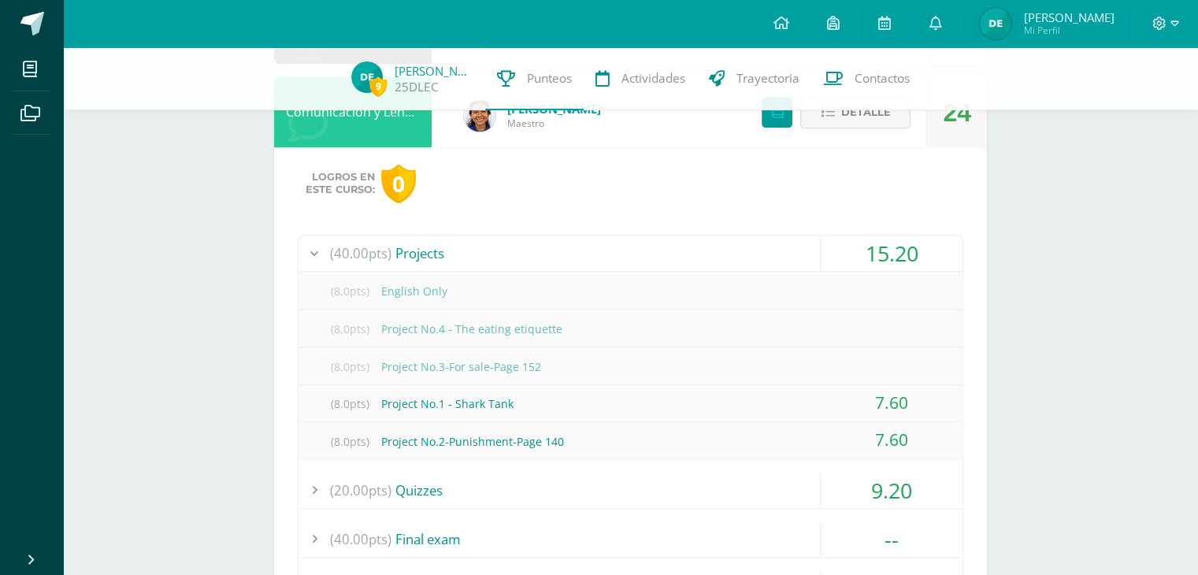
scroll to position [1611, 0]
click at [847, 261] on div "15.20" at bounding box center [892, 251] width 142 height 35
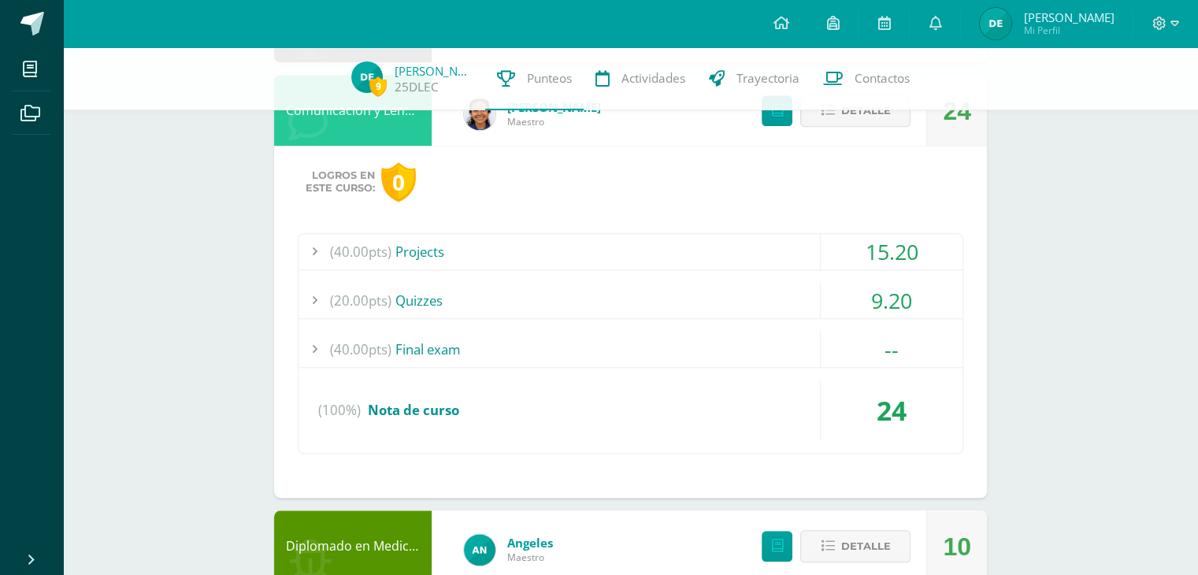
click at [865, 313] on div "9.20" at bounding box center [892, 300] width 142 height 35
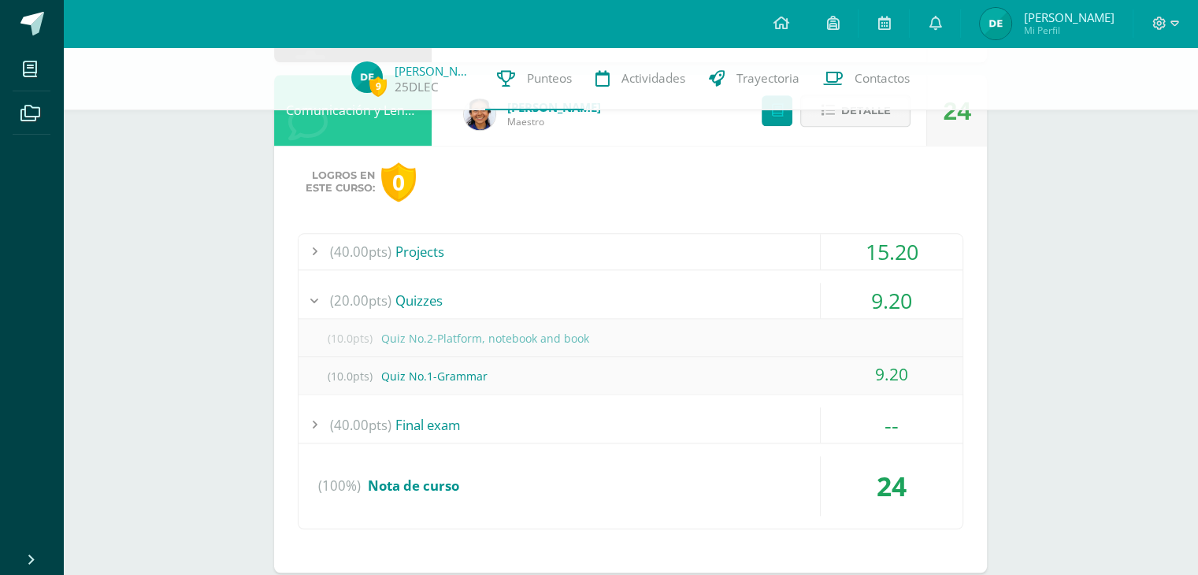
click at [865, 313] on div "9.20" at bounding box center [892, 300] width 142 height 35
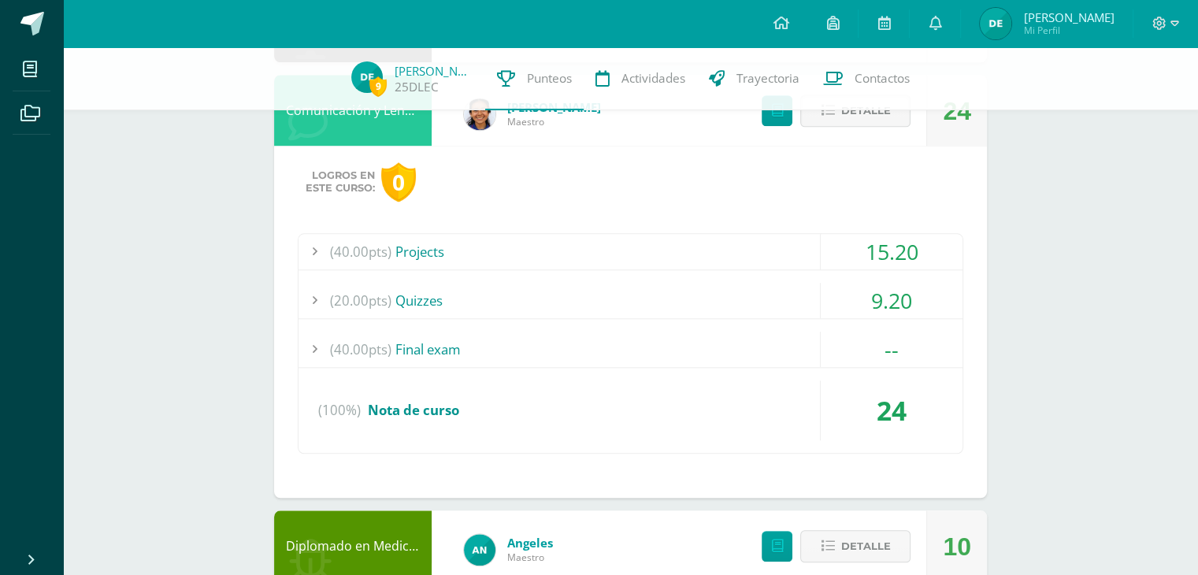
click at [832, 312] on div "9.20" at bounding box center [892, 300] width 142 height 35
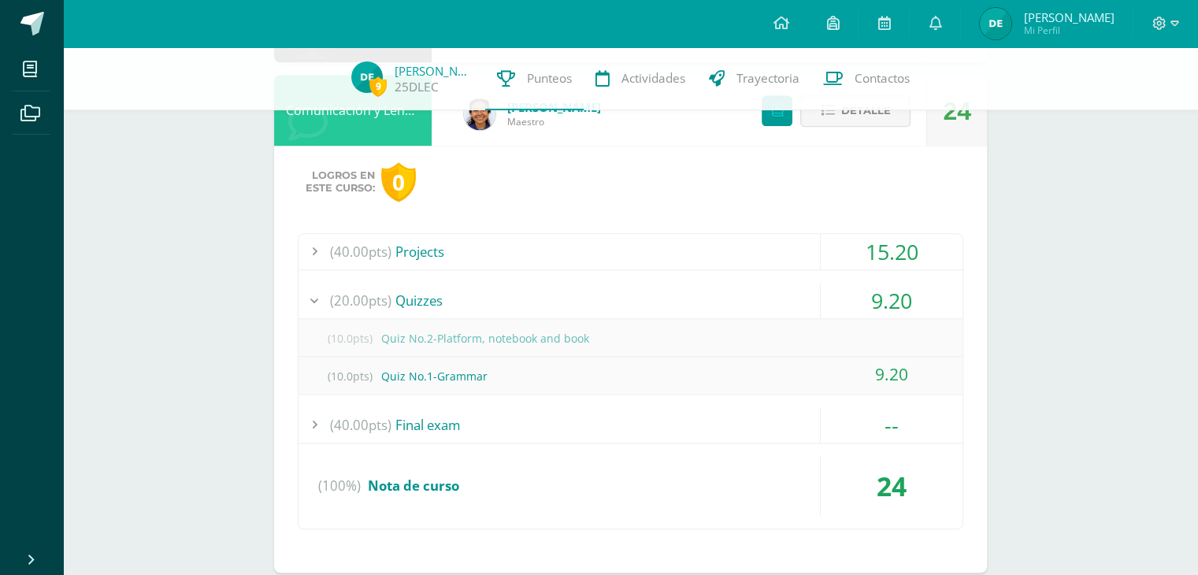
click at [831, 312] on div "9.20" at bounding box center [892, 300] width 142 height 35
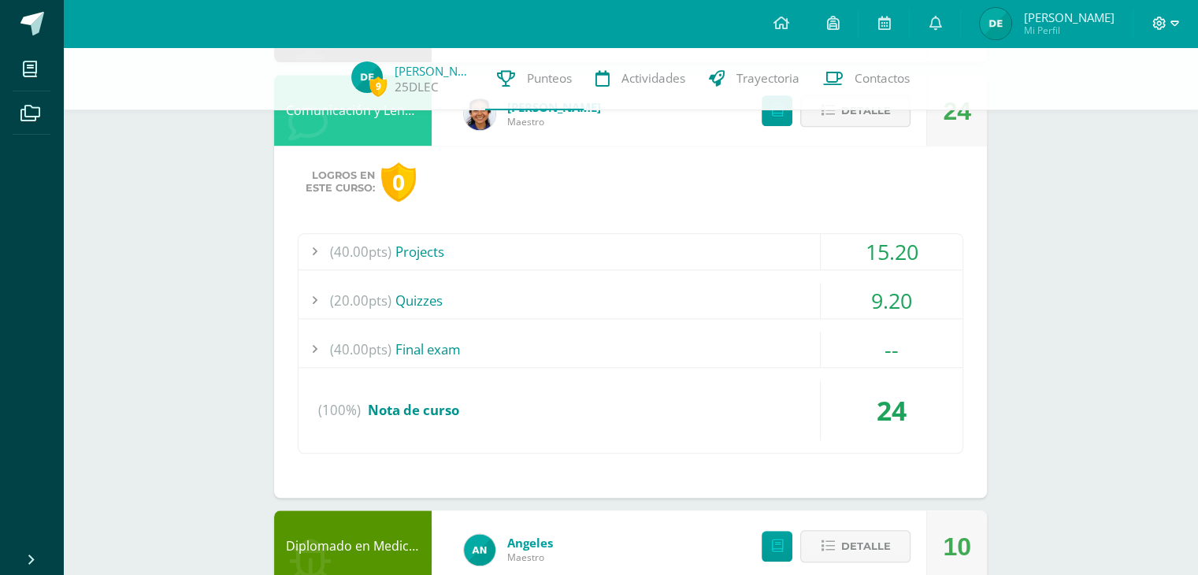
click at [1163, 24] on icon at bounding box center [1160, 24] width 14 height 14
click at [1116, 113] on span "Cerrar sesión" at bounding box center [1125, 107] width 71 height 15
